Goal: Task Accomplishment & Management: Manage account settings

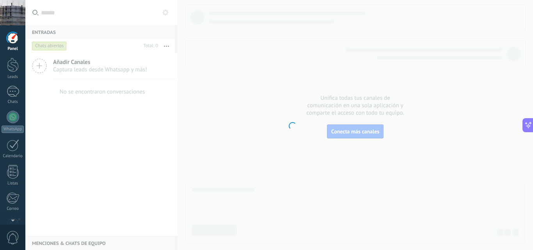
scroll to position [7, 0]
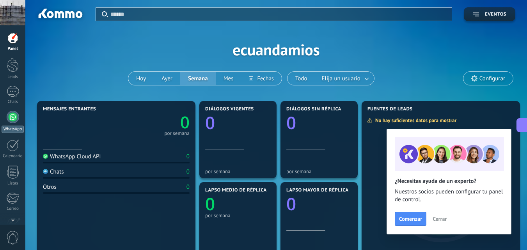
click at [14, 113] on div at bounding box center [13, 117] width 12 height 12
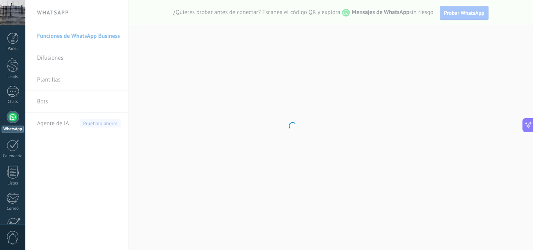
scroll to position [106, 0]
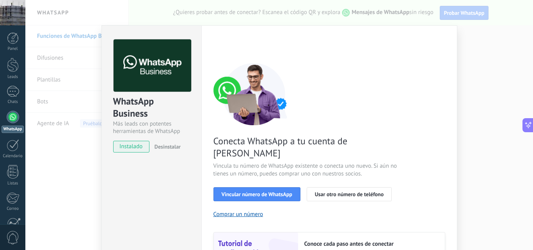
click at [506, 156] on div "WhatsApp Business Más leads con potentes herramientas de WhatsApp instalado Des…" at bounding box center [278, 125] width 507 height 250
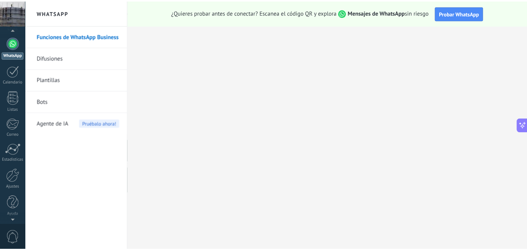
scroll to position [74, 0]
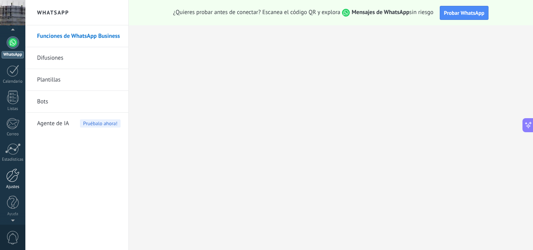
click at [12, 182] on link "Ajustes" at bounding box center [12, 178] width 25 height 21
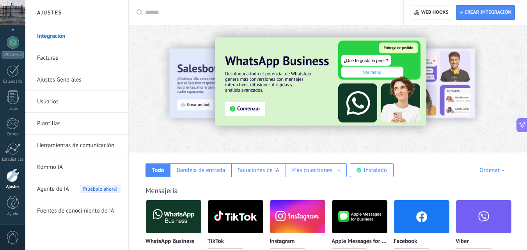
click at [95, 239] on div "Integración Facturas Ajustes Generales Usuarios Plantillas Herramientas de comu…" at bounding box center [76, 137] width 103 height 225
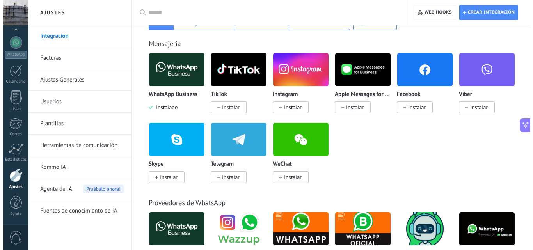
scroll to position [156, 0]
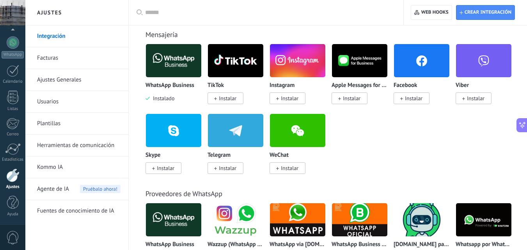
click at [173, 65] on img at bounding box center [173, 61] width 55 height 38
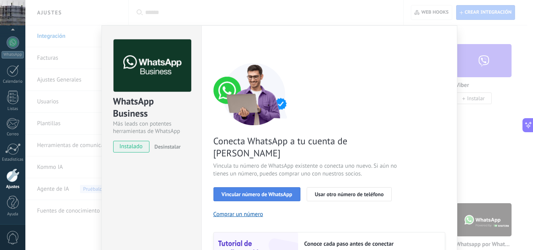
click at [241, 191] on span "Vincular número de WhatsApp" at bounding box center [256, 193] width 71 height 5
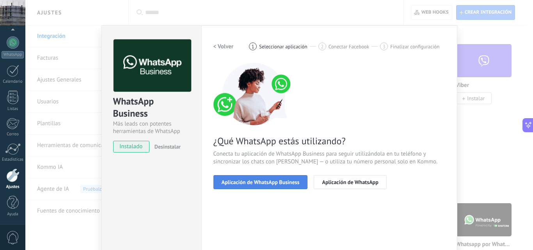
click at [264, 180] on span "Aplicación de WhatsApp Business" at bounding box center [260, 181] width 78 height 5
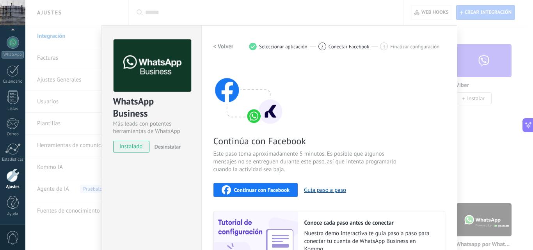
click at [271, 191] on span "Continuar con Facebook" at bounding box center [262, 189] width 56 height 5
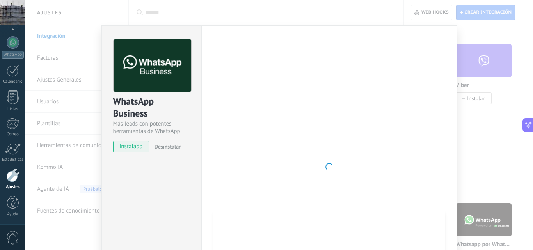
scroll to position [78, 0]
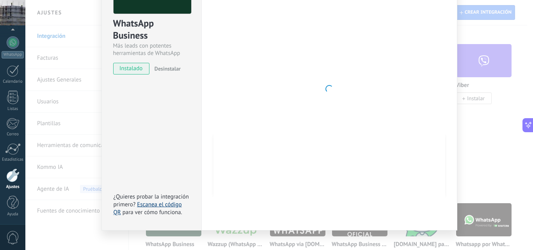
click at [160, 204] on link "Escanea el código QR" at bounding box center [147, 208] width 68 height 15
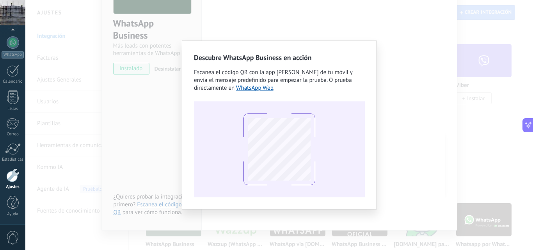
click at [391, 159] on div "Descubre WhatsApp Business en acción Escanea el código QR con la app de cámara …" at bounding box center [278, 125] width 507 height 250
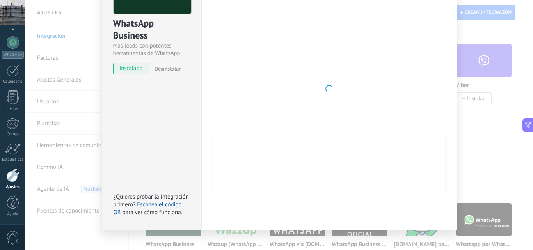
click at [473, 127] on div "WhatsApp Business Más leads con potentes herramientas de WhatsApp instalado Des…" at bounding box center [278, 125] width 507 height 250
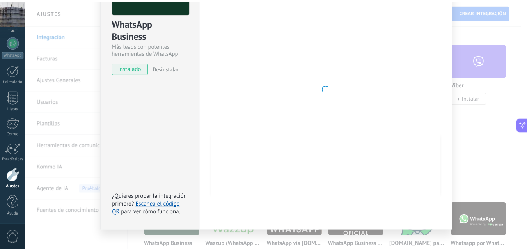
scroll to position [0, 0]
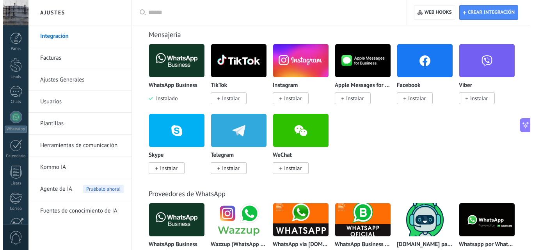
scroll to position [106, 0]
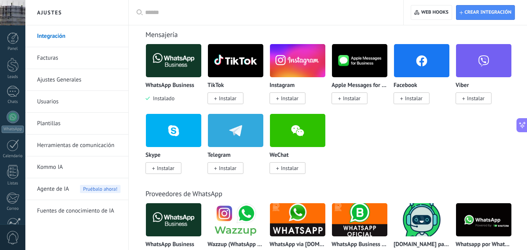
click at [173, 62] on img at bounding box center [173, 61] width 55 height 38
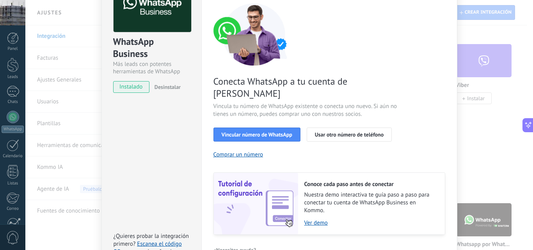
scroll to position [78, 0]
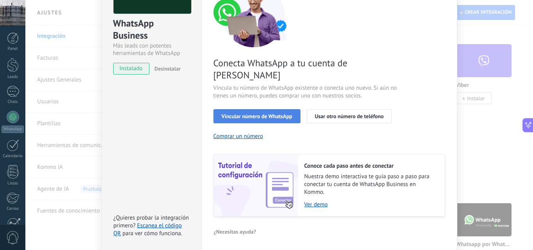
click at [258, 113] on span "Vincular número de WhatsApp" at bounding box center [256, 115] width 71 height 5
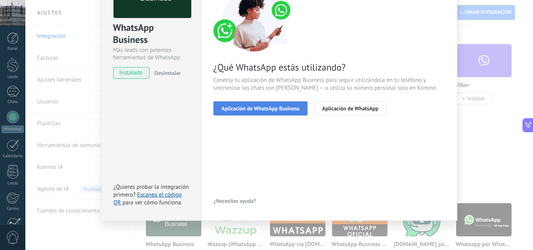
scroll to position [0, 0]
click at [271, 110] on span "Aplicación de WhatsApp Business" at bounding box center [260, 108] width 78 height 5
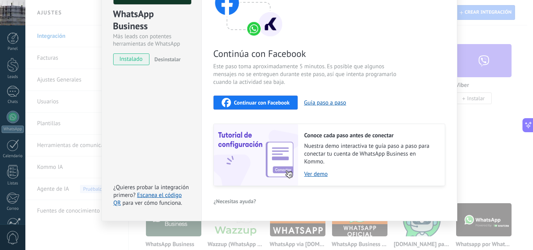
scroll to position [48, 0]
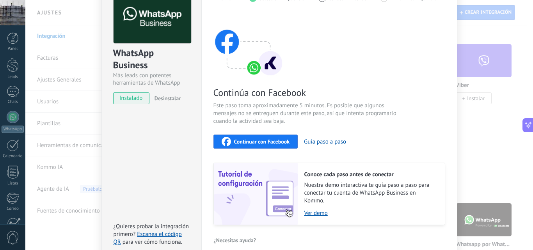
click at [259, 143] on span "Continuar con Facebook" at bounding box center [262, 141] width 56 height 5
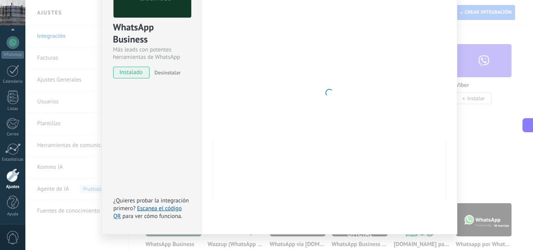
scroll to position [87, 0]
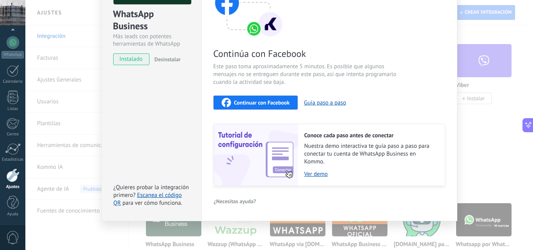
click at [496, 155] on div "WhatsApp Business Más leads con potentes herramientas de WhatsApp instalado Des…" at bounding box center [278, 125] width 507 height 250
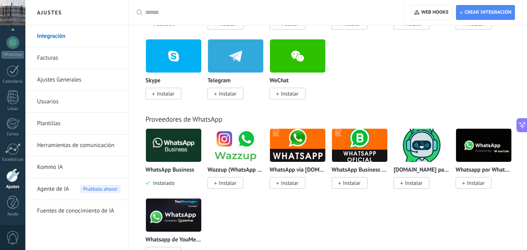
scroll to position [234, 0]
